Goal: Complete application form

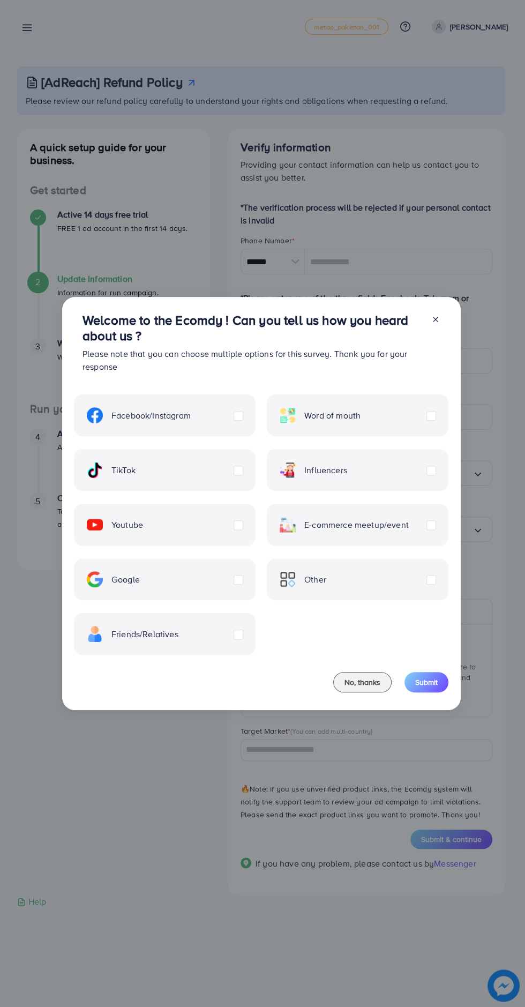
click at [143, 524] on label "Youtube" at bounding box center [115, 525] width 56 height 16
click at [136, 471] on label "TikTok" at bounding box center [111, 470] width 49 height 16
click at [179, 635] on label "Friends/Relatives" at bounding box center [133, 634] width 92 height 16
click at [191, 416] on label "Facebook/Instagram" at bounding box center [139, 415] width 104 height 16
click at [140, 580] on label "Google" at bounding box center [113, 580] width 53 height 16
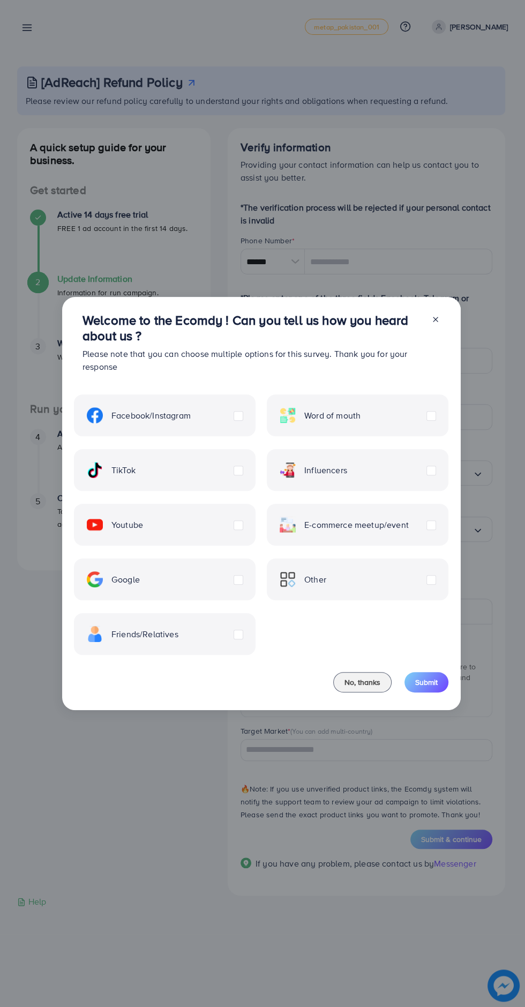
click at [425, 683] on span "Submit" at bounding box center [427, 682] width 23 height 11
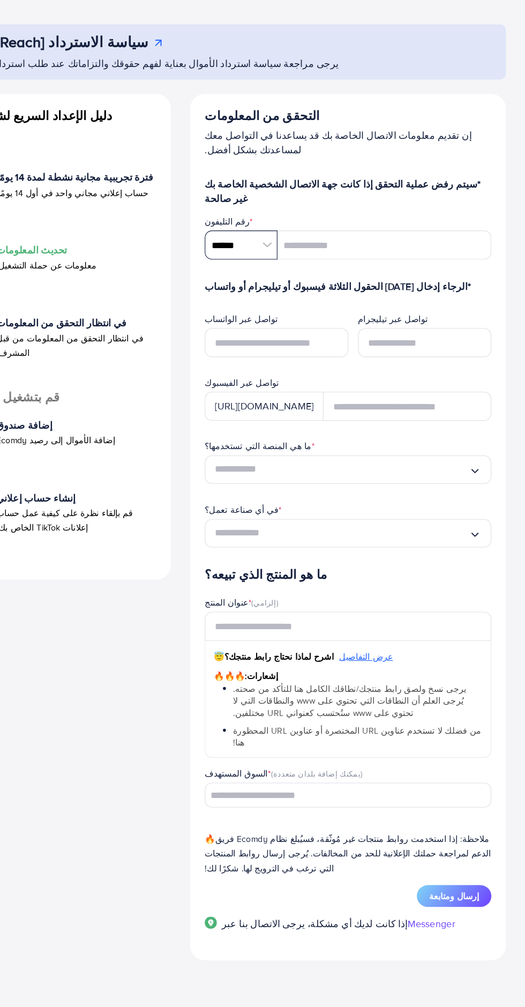
click at [275, 264] on input "******" at bounding box center [274, 262] width 64 height 26
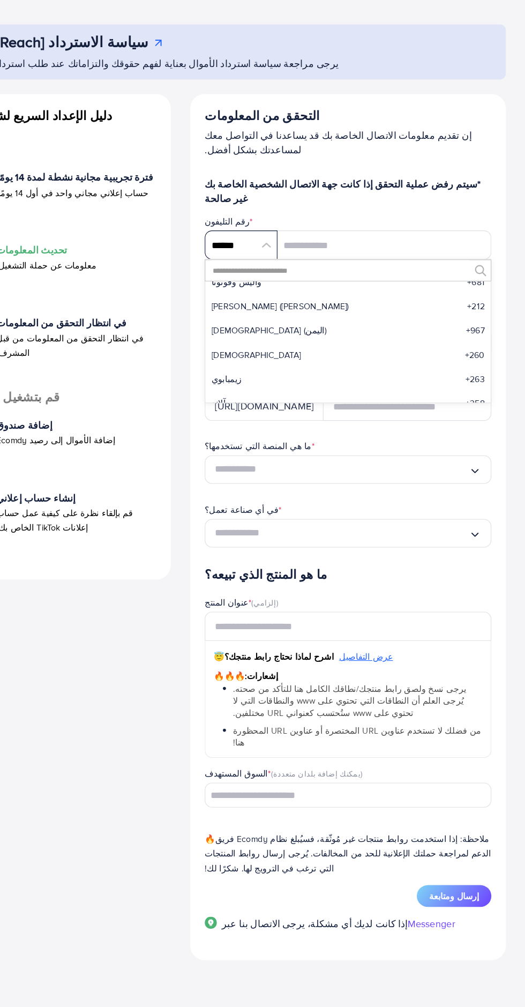
scroll to position [5112, 0]
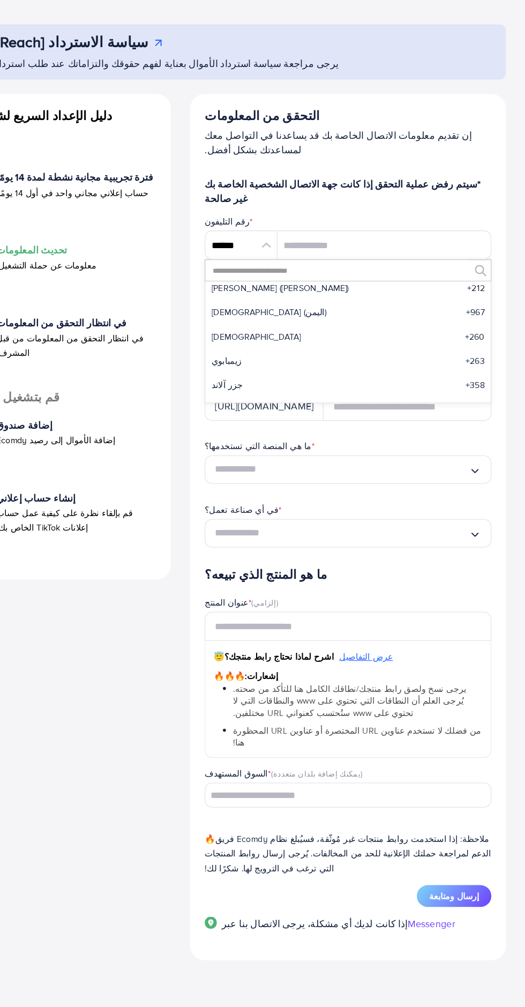
click at [342, 286] on input "text" at bounding box center [362, 284] width 228 height 18
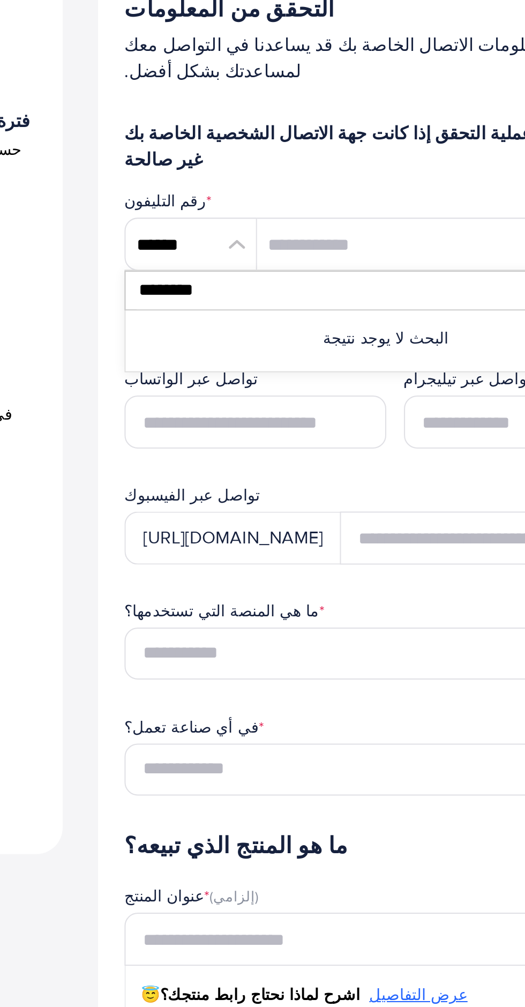
scroll to position [0, 0]
type input "*******"
click at [275, 307] on font "الجزائر (الجزائر)" at bounding box center [273, 307] width 51 height 11
type input "*******"
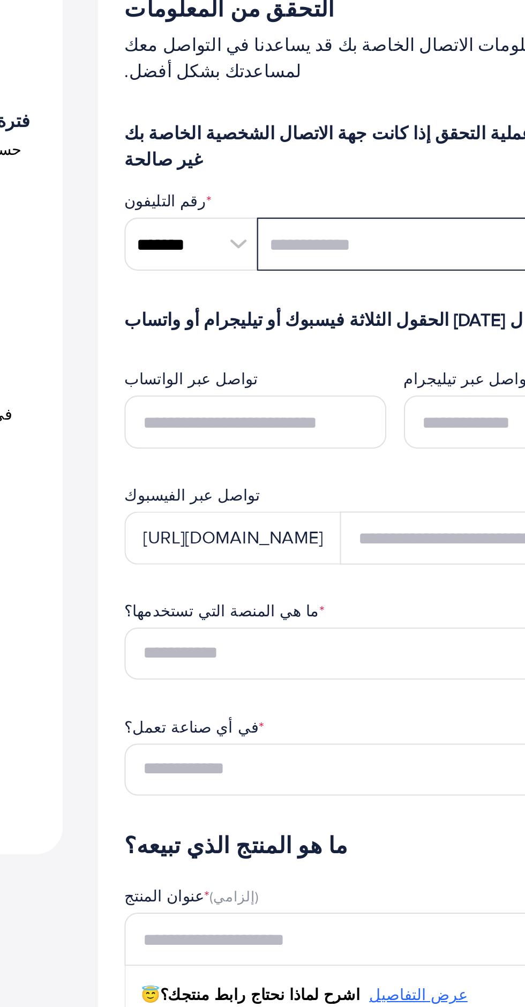
click at [343, 261] on input "tel" at bounding box center [400, 262] width 189 height 26
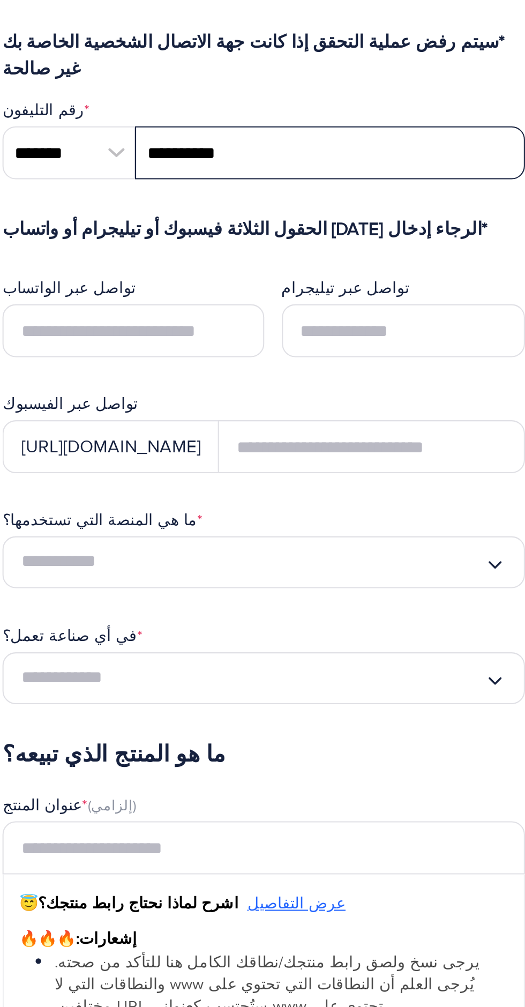
type input "**********"
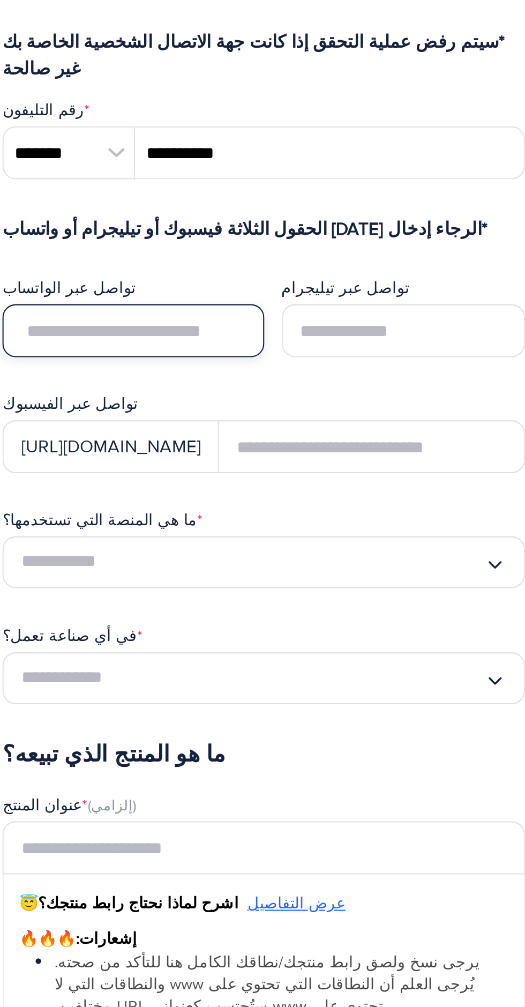
click at [338, 341] on input "text" at bounding box center [305, 348] width 127 height 26
type input "**********"
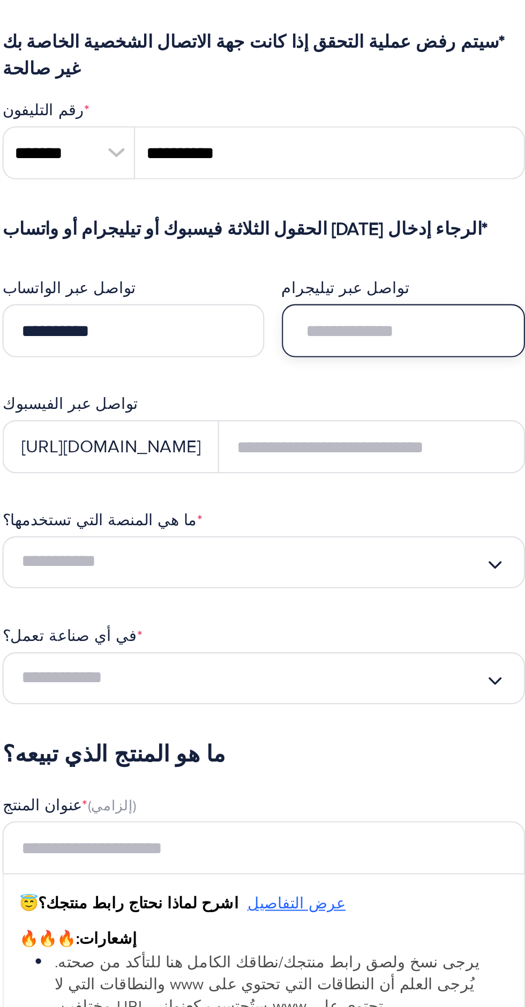
click at [442, 349] on input "text" at bounding box center [436, 348] width 118 height 26
click at [434, 352] on input "text" at bounding box center [436, 348] width 118 height 26
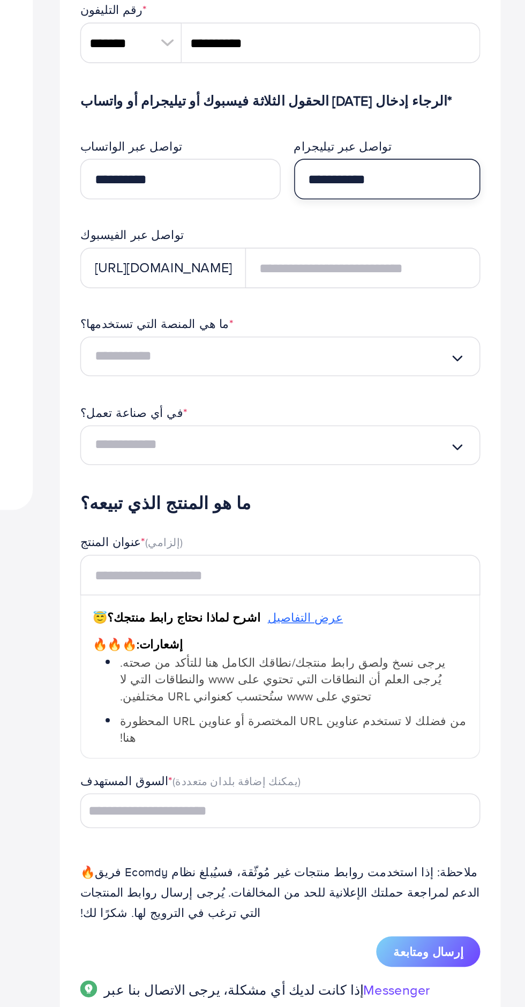
type input "**********"
click at [356, 465] on input "البحث عن الخيار" at bounding box center [363, 460] width 225 height 17
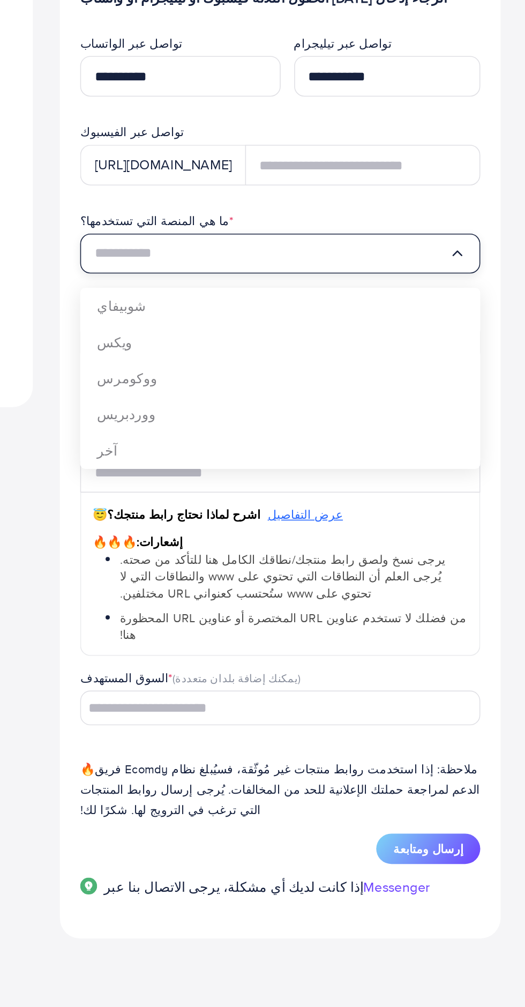
click at [308, 547] on div "ما هي المنصة التي تستخدمها؟ * تحميل... [GEOGRAPHIC_DATA] ويكس ووكومرس و[GEOGRAP…" at bounding box center [368, 490] width 271 height 113
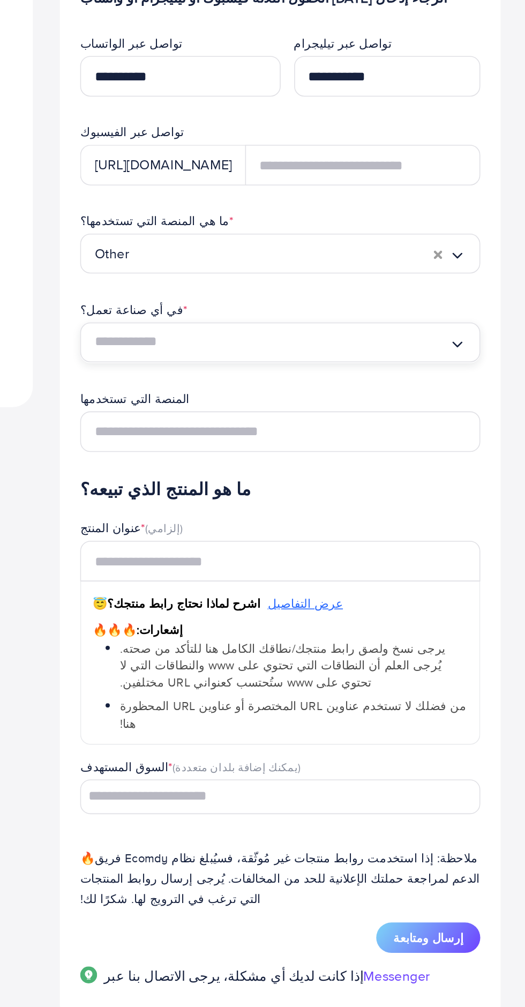
click at [353, 518] on input "البحث عن الخيار" at bounding box center [363, 516] width 225 height 17
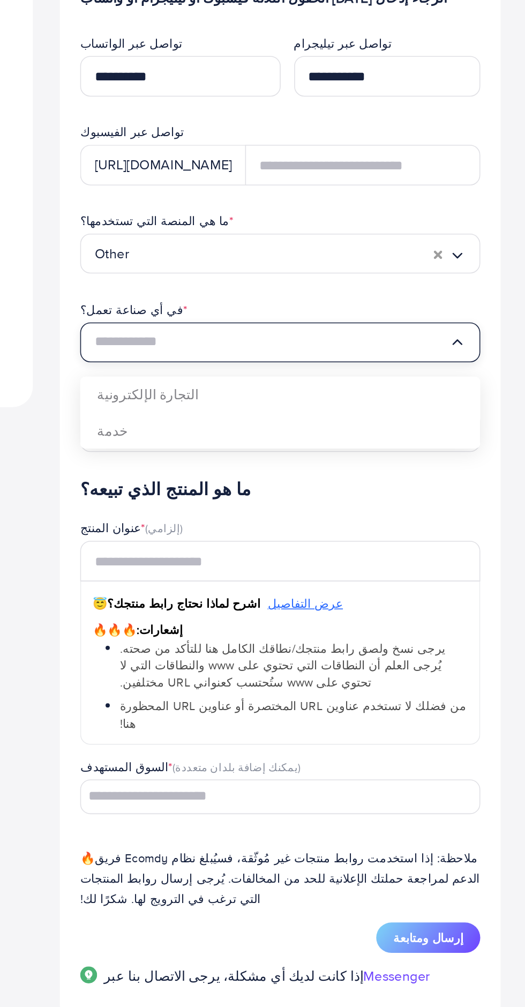
click at [317, 554] on div "ما هي المنصة التي تستخدمها؟ * Other تحميل... في أي صناعة تعمل؟ * تحميل... التجا…" at bounding box center [368, 518] width 271 height 169
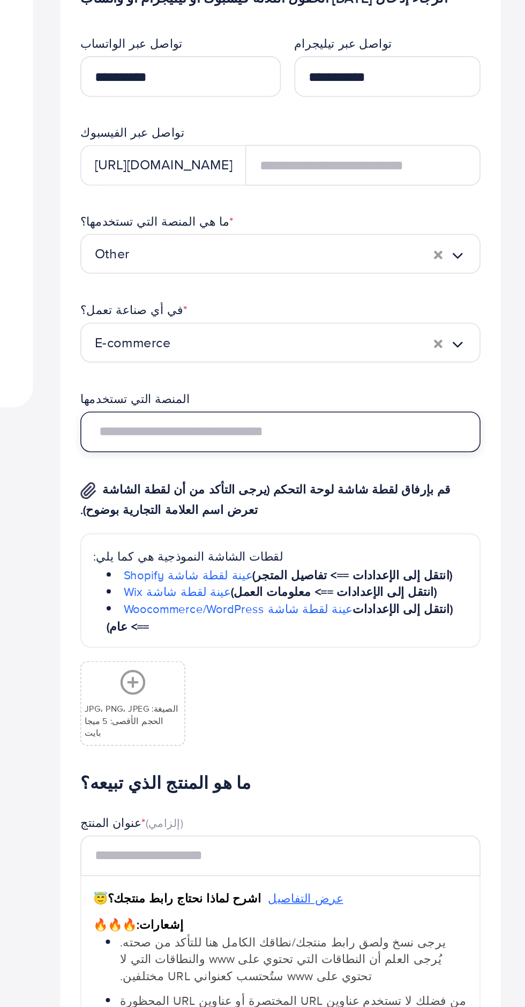
click at [343, 578] on input "text" at bounding box center [369, 573] width 254 height 26
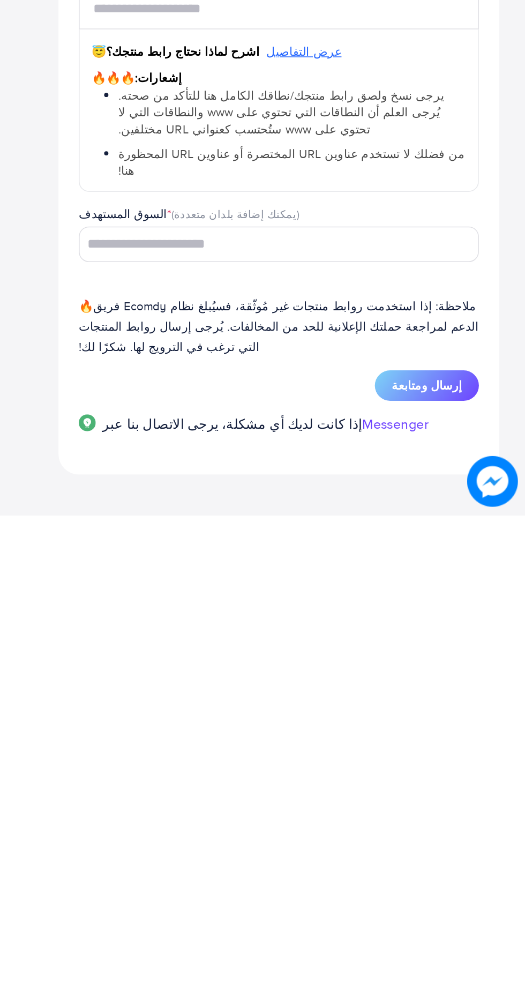
type input "*******"
click at [395, 828] on input "البحث عن الخيار" at bounding box center [362, 836] width 238 height 17
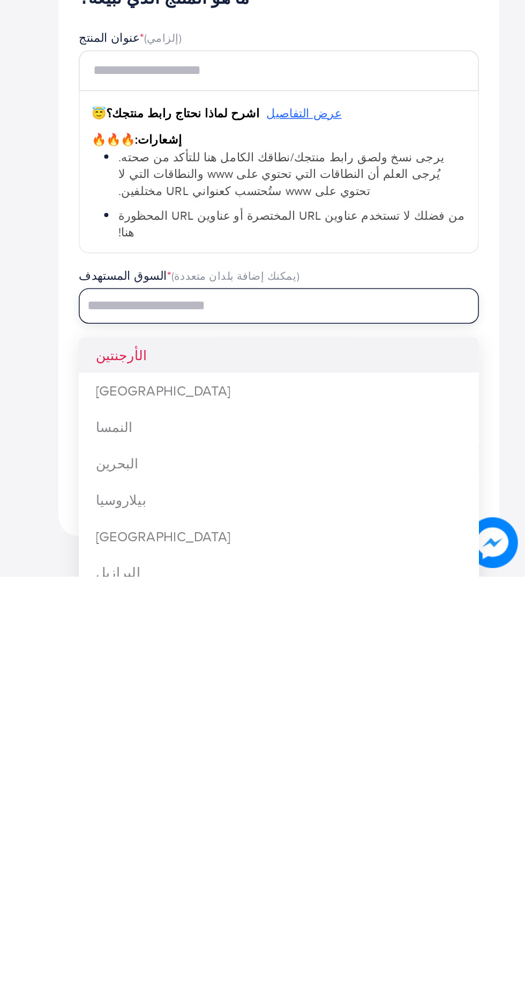
scroll to position [179, 0]
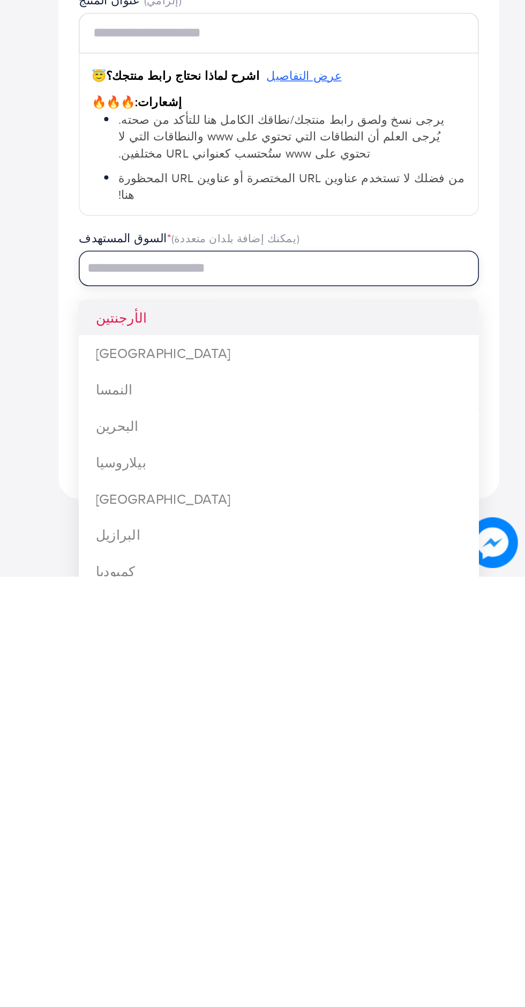
click at [398, 804] on input "البحث عن الخيار" at bounding box center [362, 812] width 238 height 17
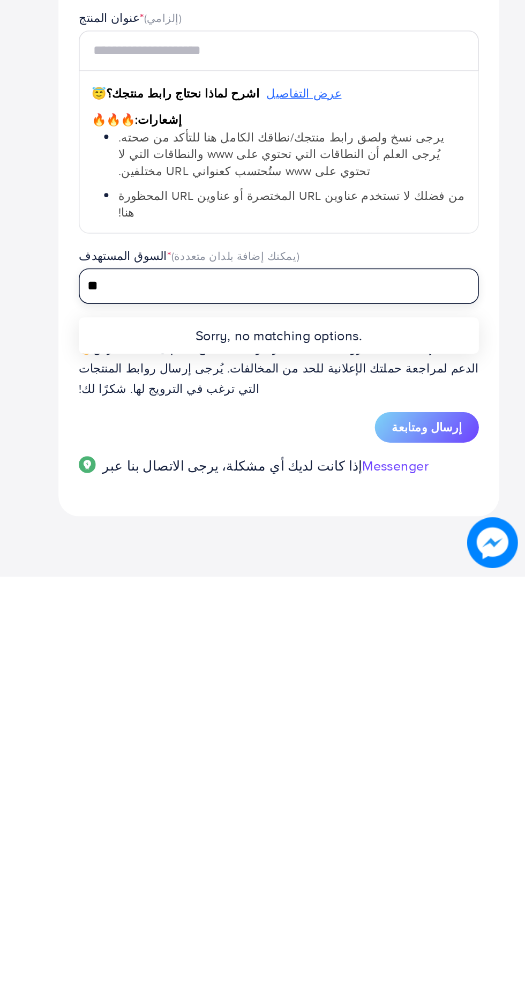
scroll to position [155, 0]
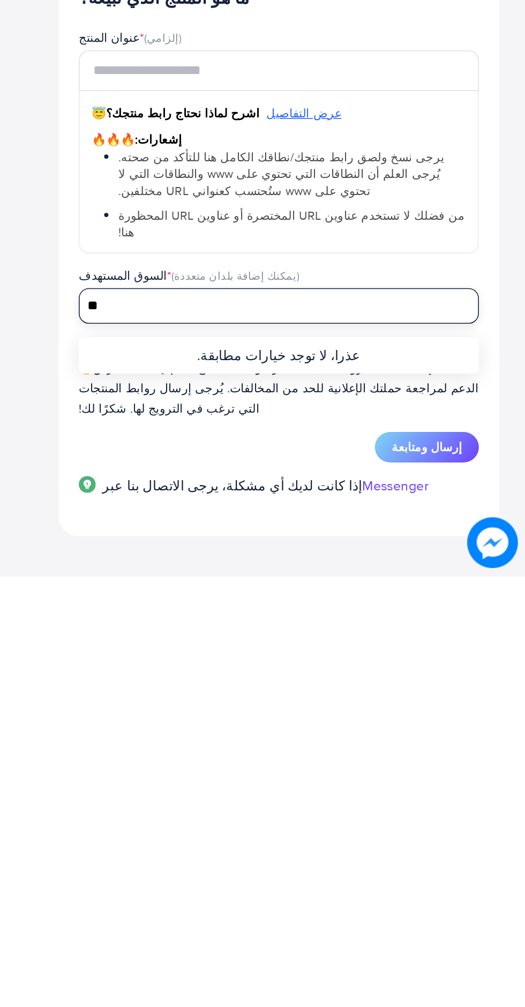
type input "*"
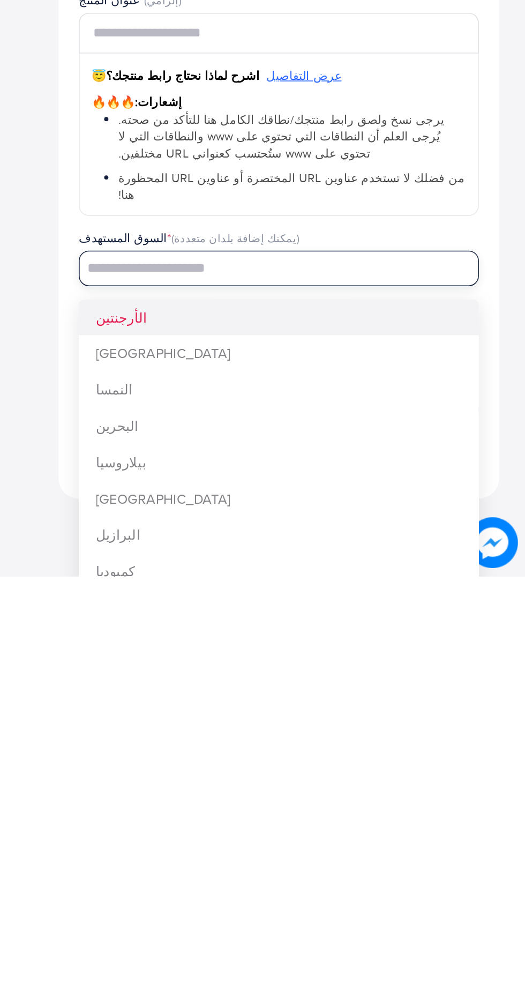
scroll to position [179, 0]
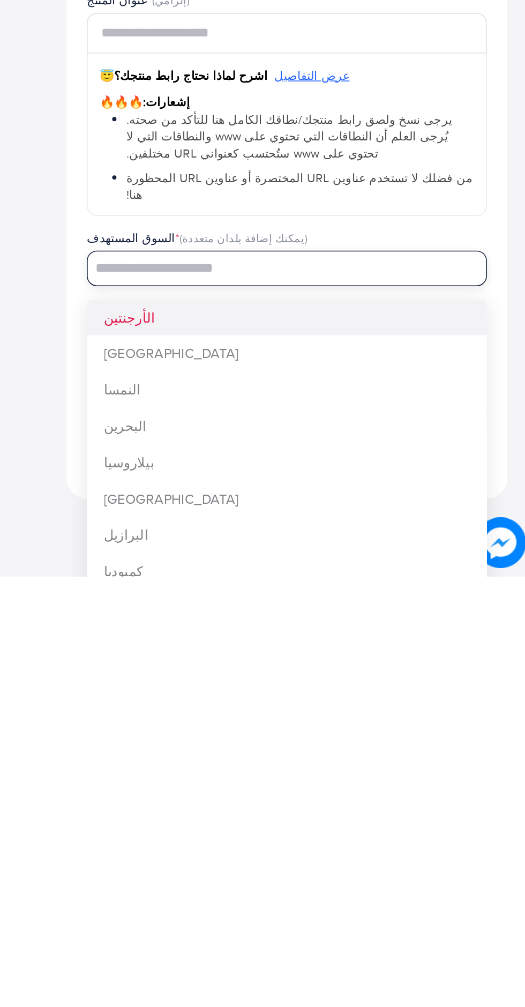
click at [280, 963] on div "دليل الإعداد السريع لشركتك. البدء فترة تجريبية مجانية نشطة لمدة 14 يومًا حساب إ…" at bounding box center [263, 464] width 508 height 1029
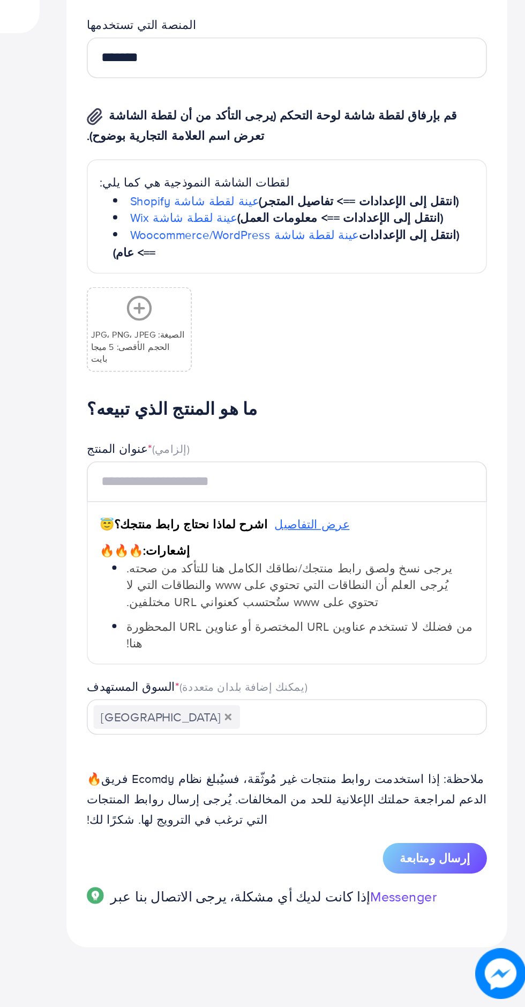
scroll to position [155, 0]
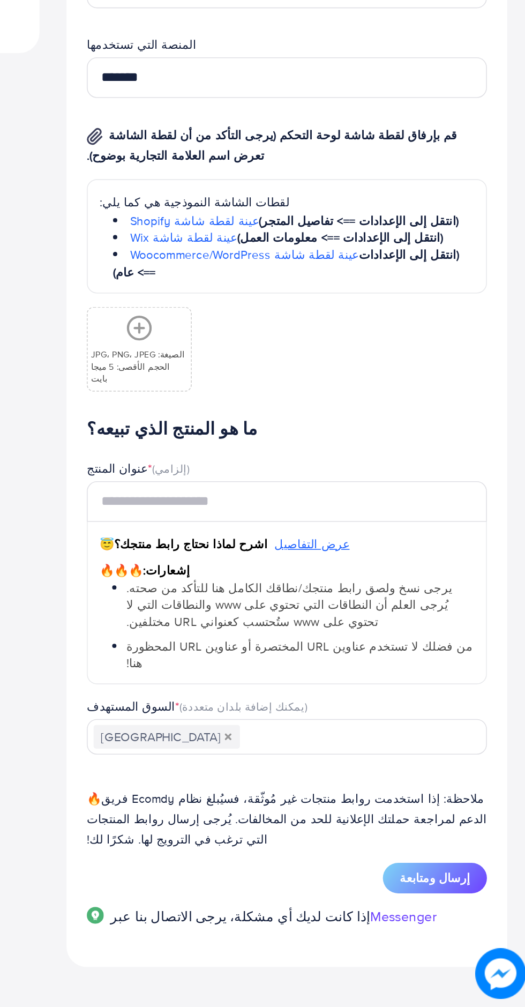
click at [351, 828] on input "البحث عن الخيار" at bounding box center [411, 836] width 142 height 17
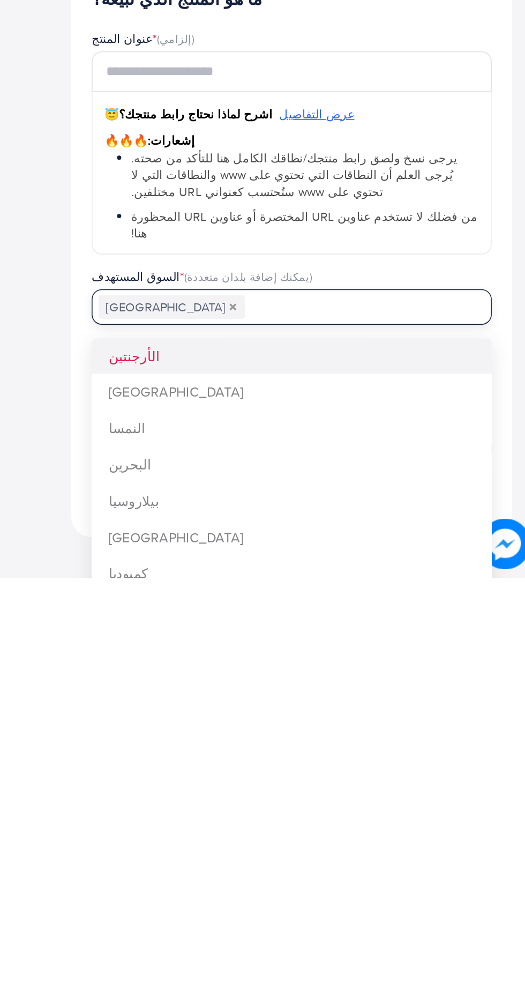
click at [309, 923] on div "**********" at bounding box center [368, 477] width 279 height 1009
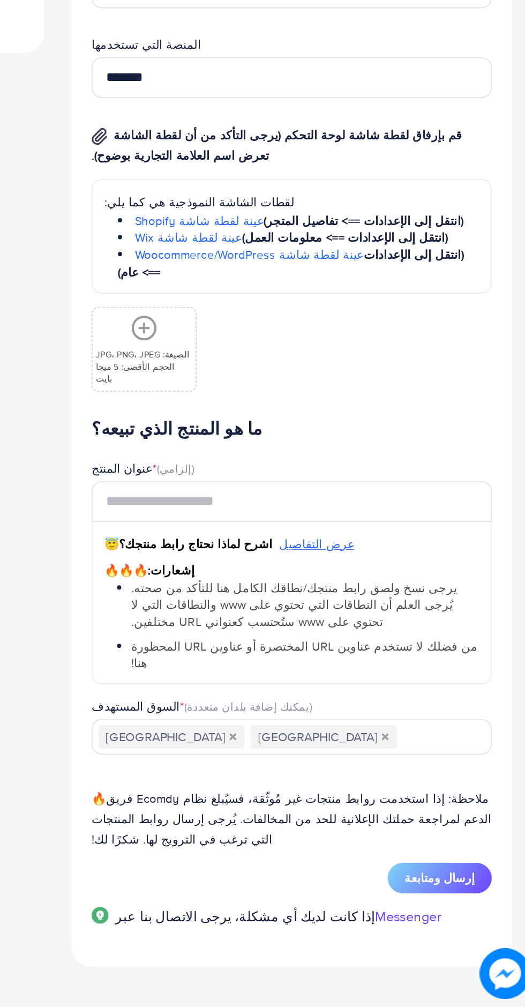
click at [436, 829] on input "البحث عن الخيار" at bounding box center [458, 836] width 45 height 17
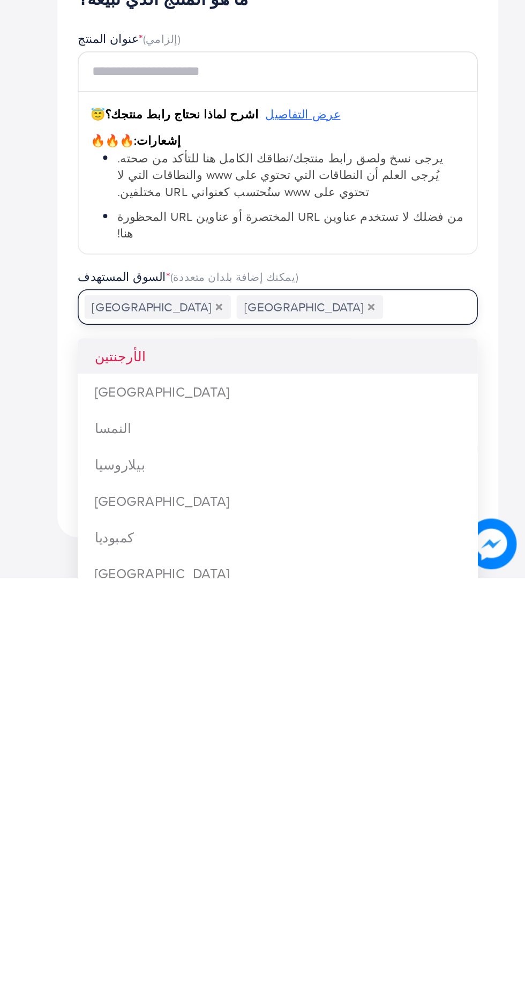
click at [287, 880] on div "ما هو المنتج الذي تبيعه؟ عنوان المنتج * (إلزامي) 😇 اشرح لماذا نحتاج رابط منتجك؟…" at bounding box center [369, 774] width 254 height 281
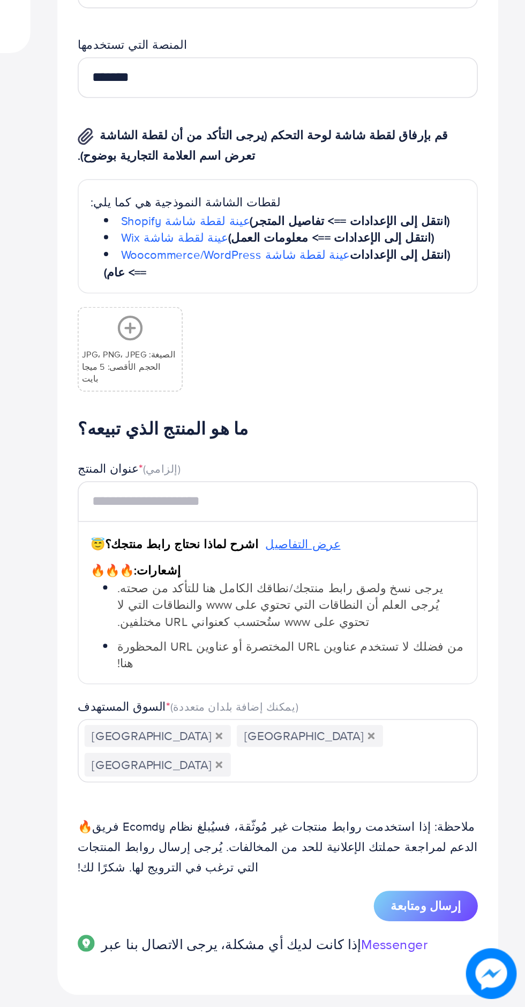
click at [411, 846] on input "البحث عن الخيار" at bounding box center [411, 854] width 142 height 17
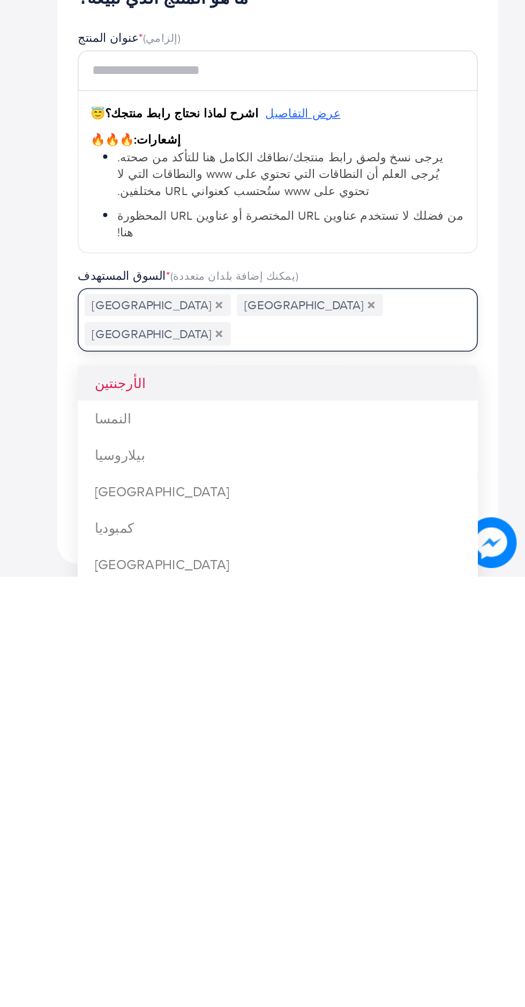
scroll to position [179, 0]
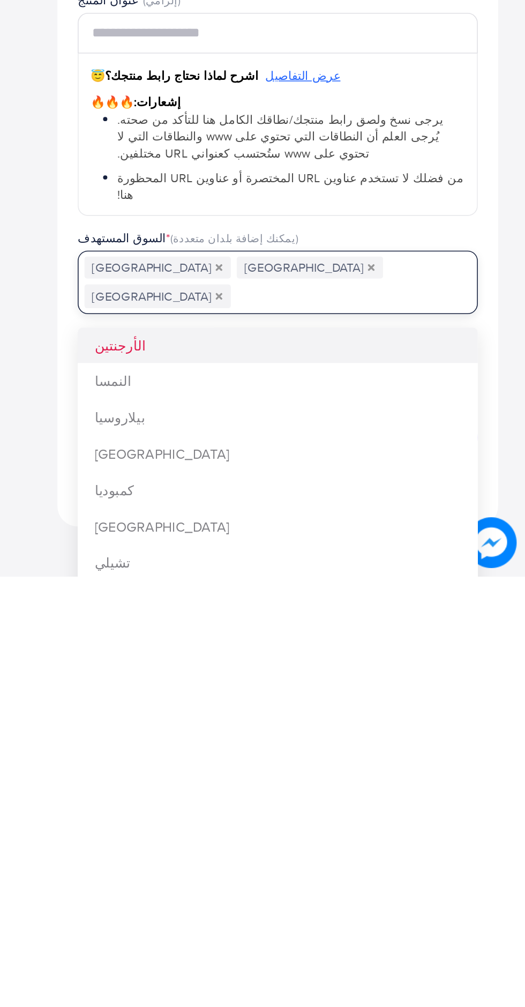
click at [281, 965] on div "دليل الإعداد السريع لشركتك. البدء فترة تجريبية مجانية نشطة لمدة 14 يومًا حساب إ…" at bounding box center [263, 473] width 508 height 1047
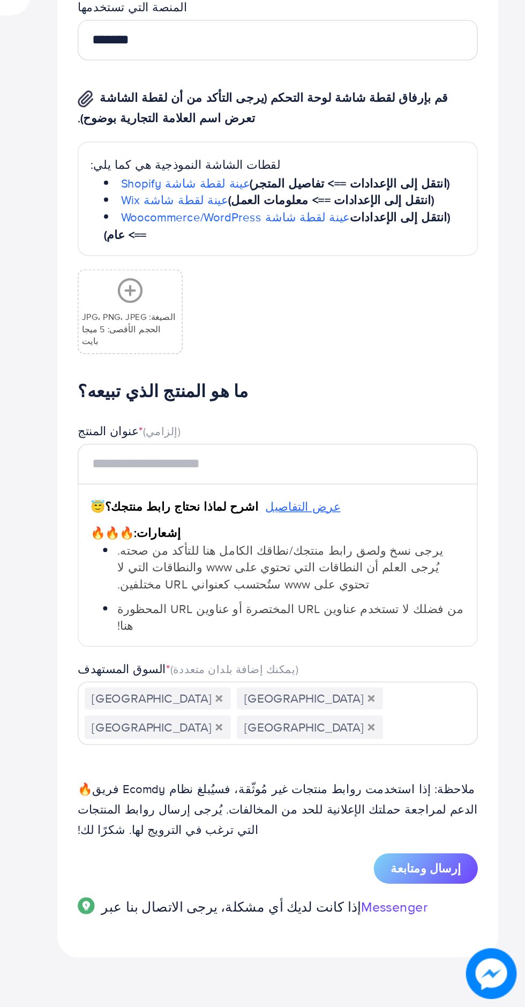
scroll to position [155, 0]
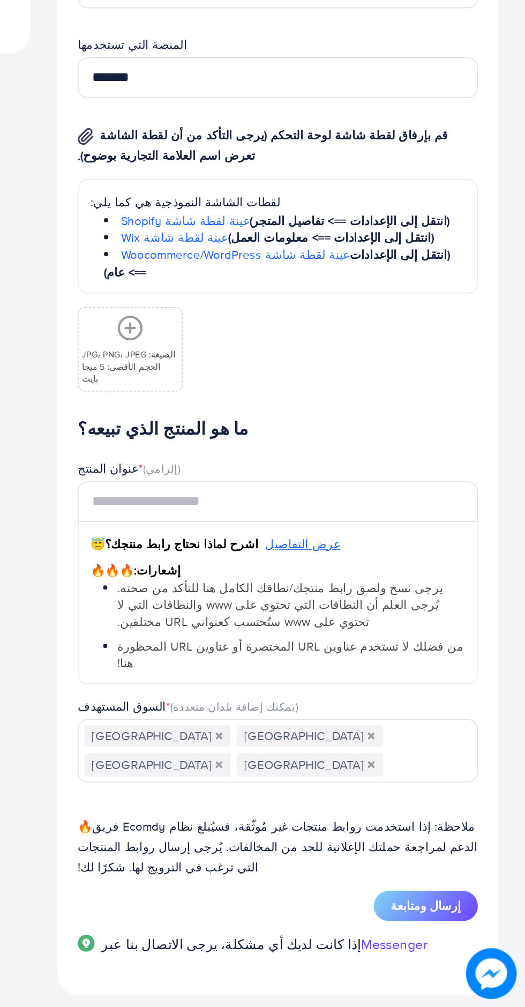
click at [472, 938] on font "إرسال ومتابعة" at bounding box center [462, 943] width 45 height 11
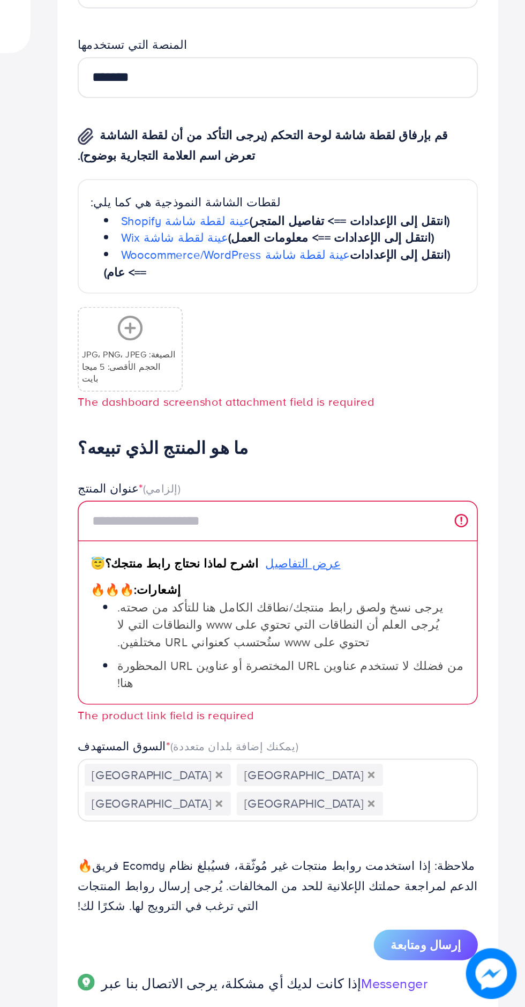
scroll to position [168, 0]
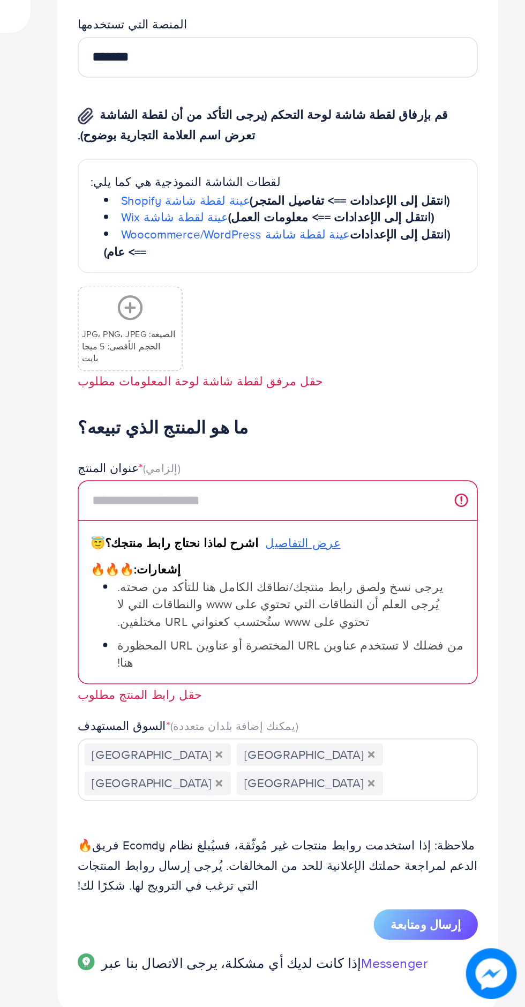
click at [283, 556] on div "الصيغة: JPG، PNG، JPEG الحجم الأقصى: 5 ميجا بايت" at bounding box center [274, 577] width 65 height 53
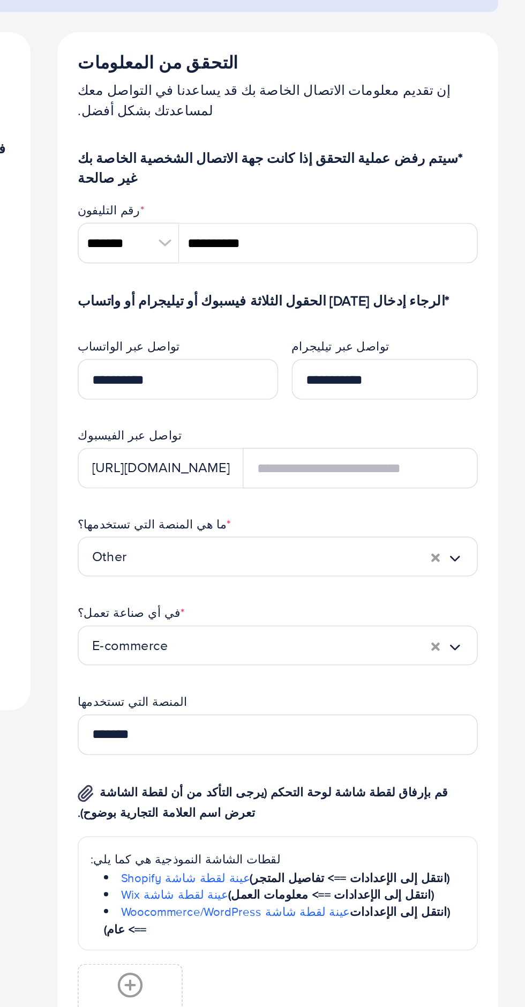
scroll to position [0, 0]
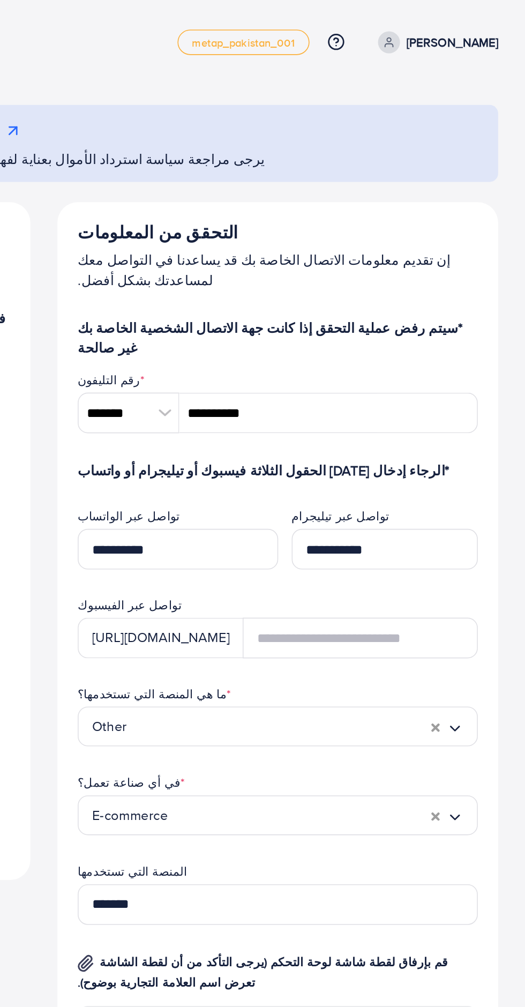
click at [474, 22] on font "[PERSON_NAME]" at bounding box center [479, 26] width 58 height 11
click at [473, 11] on nav "تحديث المعلومات metap_pakistan_001 مركز المساعدة اتصل بالدعم الخطط والأسعار الم…" at bounding box center [262, 27] width 491 height 38
click at [443, 29] on icon at bounding box center [439, 27] width 8 height 8
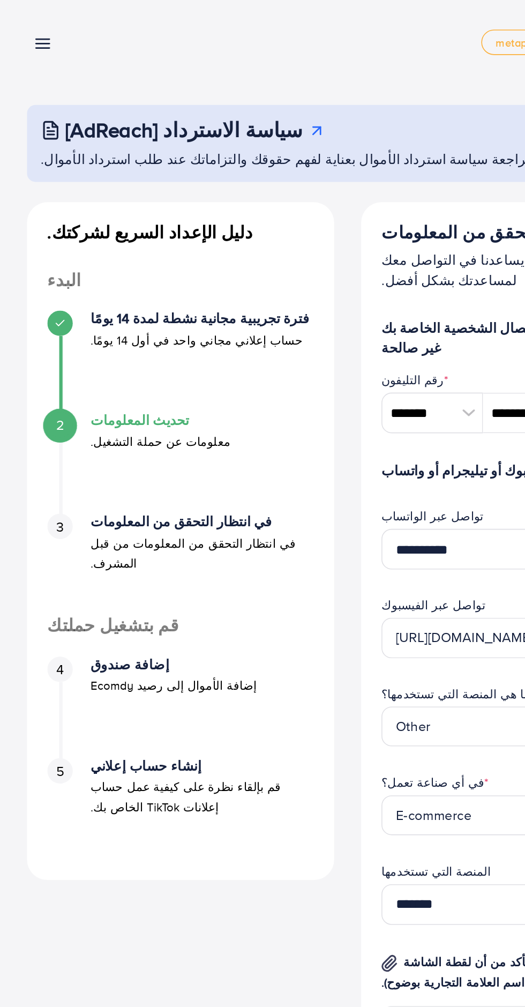
click at [27, 31] on line at bounding box center [27, 31] width 9 height 0
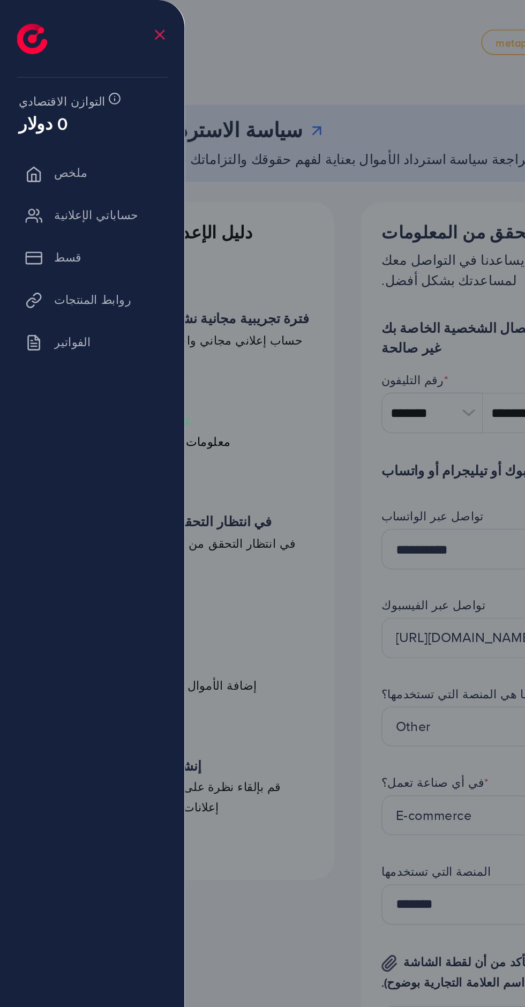
click at [45, 65] on font "التوازن الاقتصادي" at bounding box center [39, 64] width 55 height 11
click at [101, 19] on icon at bounding box center [101, 22] width 11 height 11
